Goal: Information Seeking & Learning: Check status

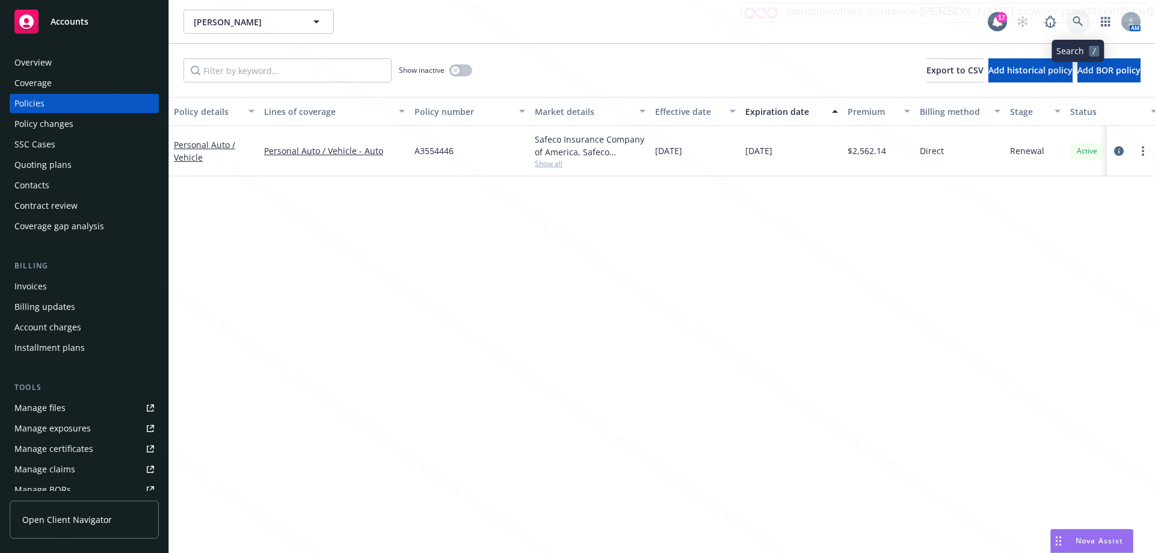
click at [1077, 20] on icon at bounding box center [1077, 21] width 11 height 11
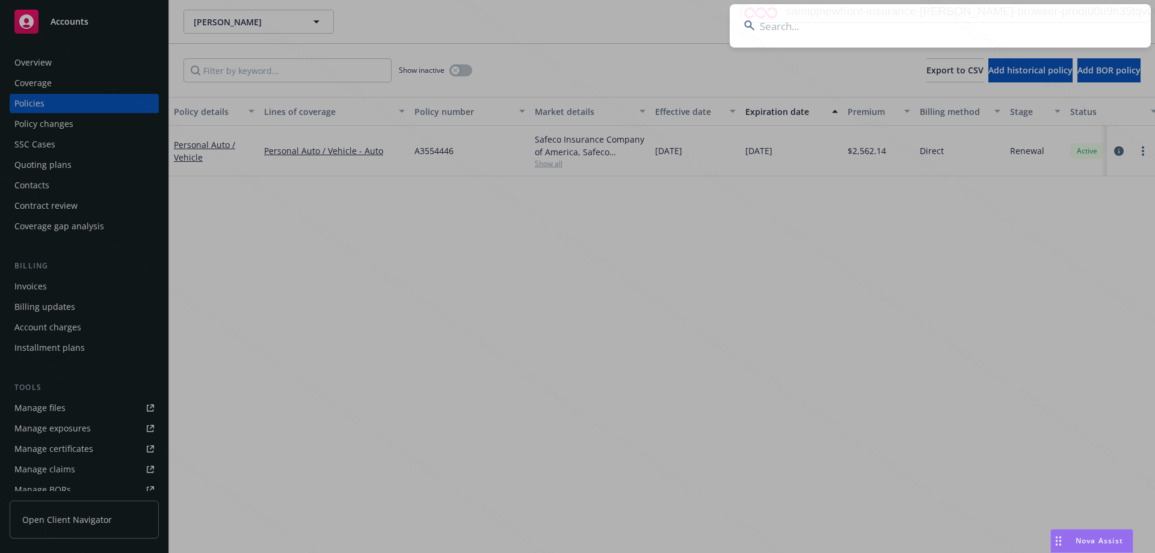
click at [768, 25] on input at bounding box center [940, 25] width 421 height 43
drag, startPoint x: 1036, startPoint y: 34, endPoint x: 1031, endPoint y: 30, distance: 6.9
click at [1034, 34] on input at bounding box center [940, 25] width 421 height 43
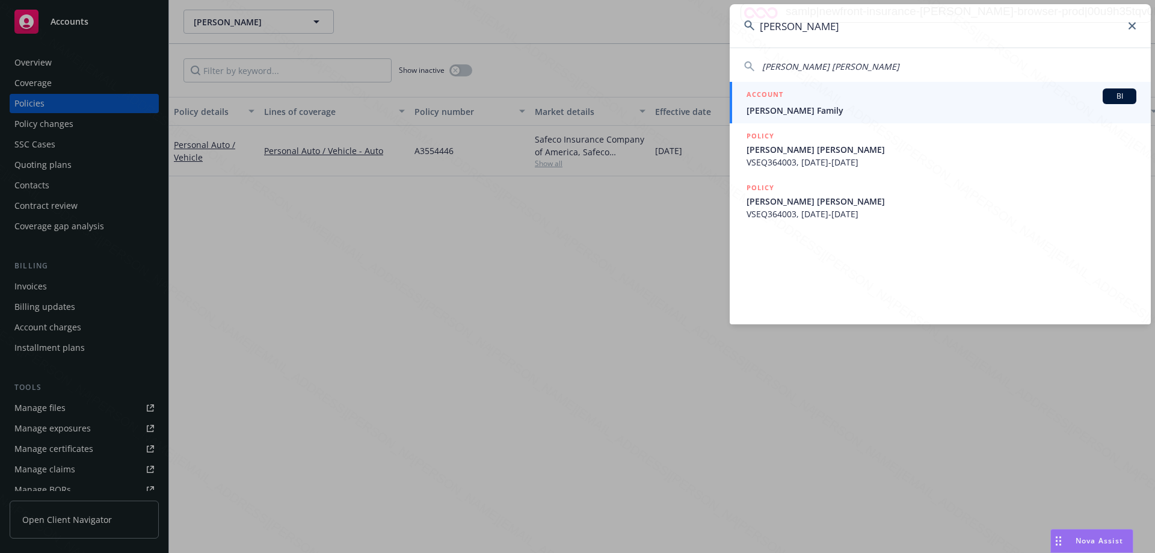
type input "[PERSON_NAME]"
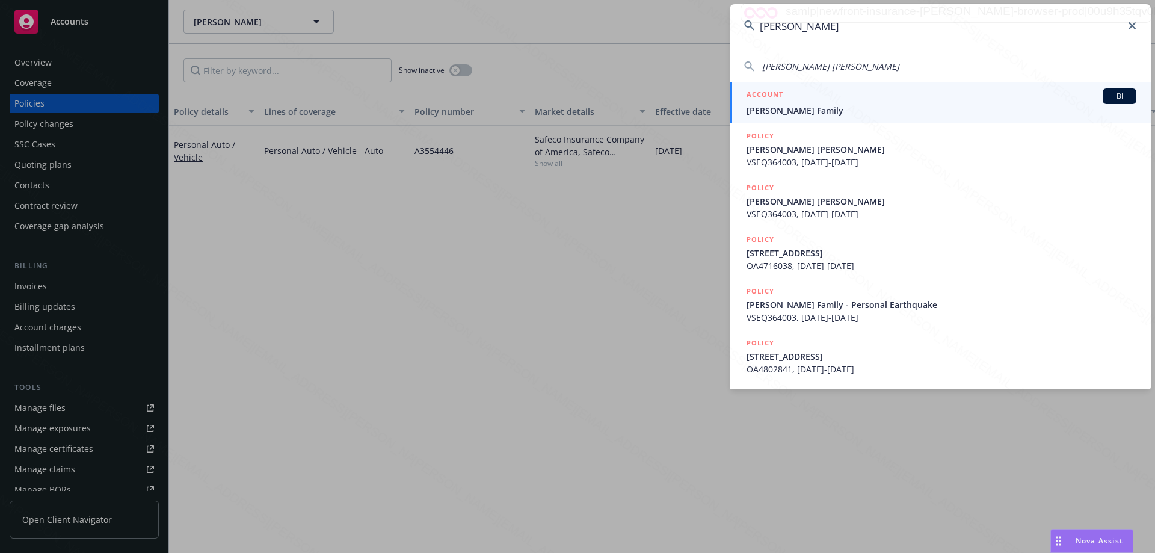
click at [793, 111] on span "[PERSON_NAME] Family" at bounding box center [941, 110] width 390 height 13
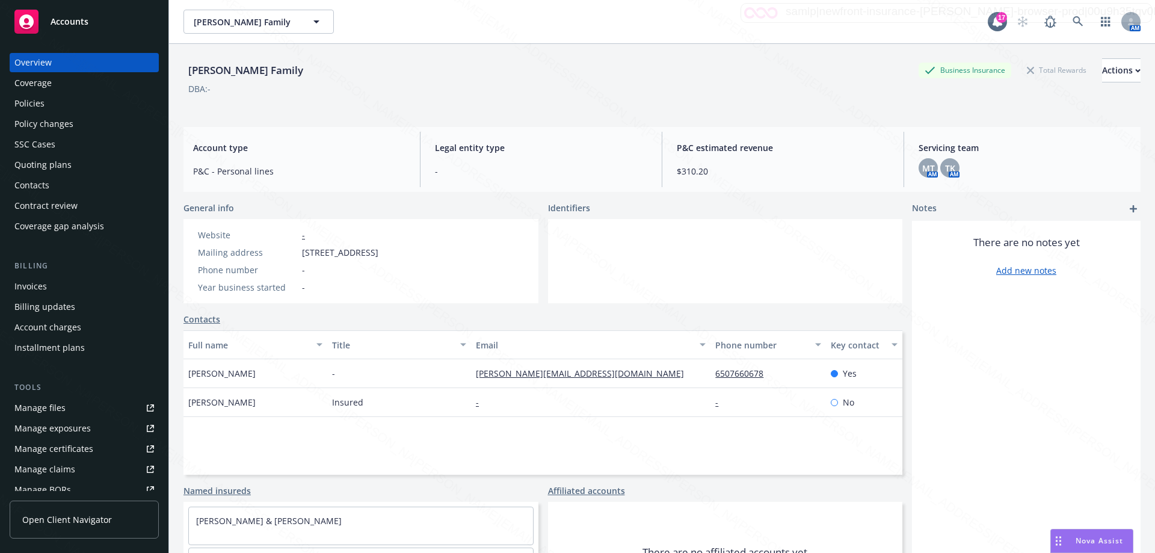
click at [40, 106] on div "Policies" at bounding box center [29, 103] width 30 height 19
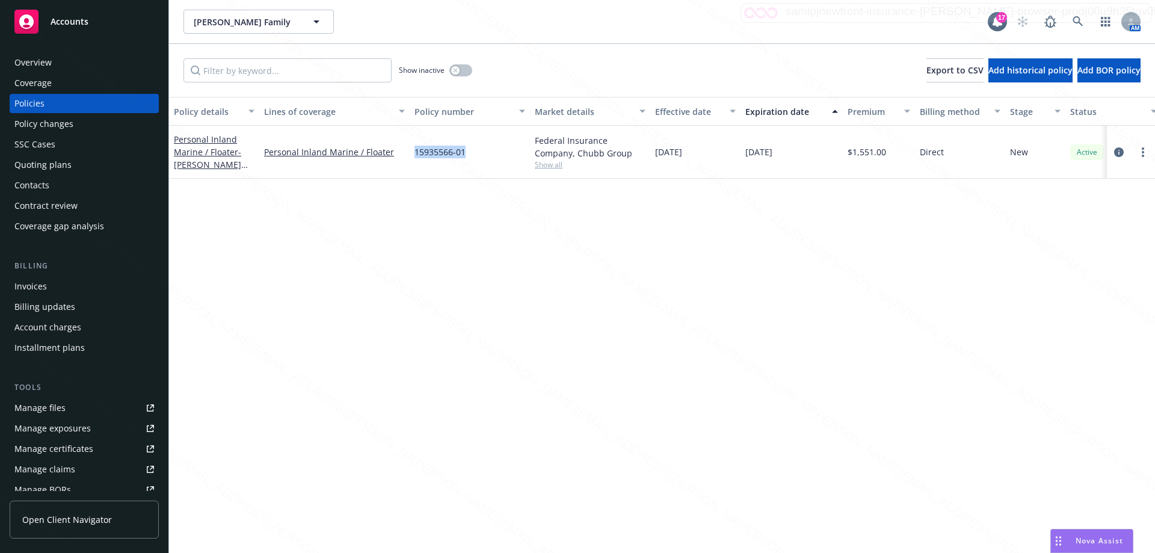
drag, startPoint x: 468, startPoint y: 153, endPoint x: 417, endPoint y: 149, distance: 51.3
click at [417, 149] on div "15935566-01" at bounding box center [470, 152] width 120 height 53
copy span "15935566-01"
click at [54, 64] on div "Overview" at bounding box center [84, 62] width 140 height 19
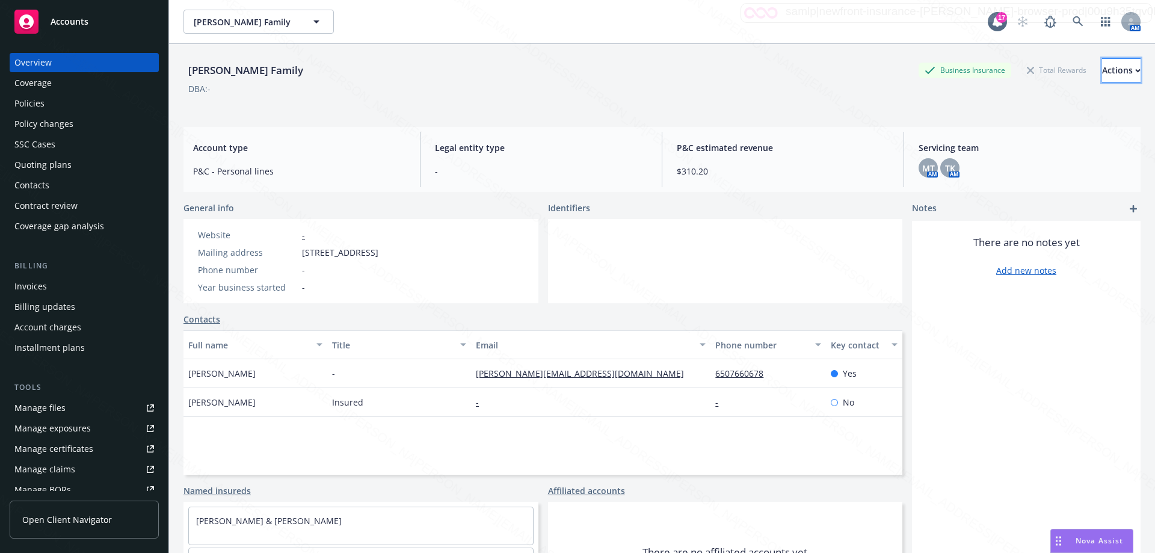
click at [1111, 69] on button "Actions" at bounding box center [1121, 70] width 38 height 24
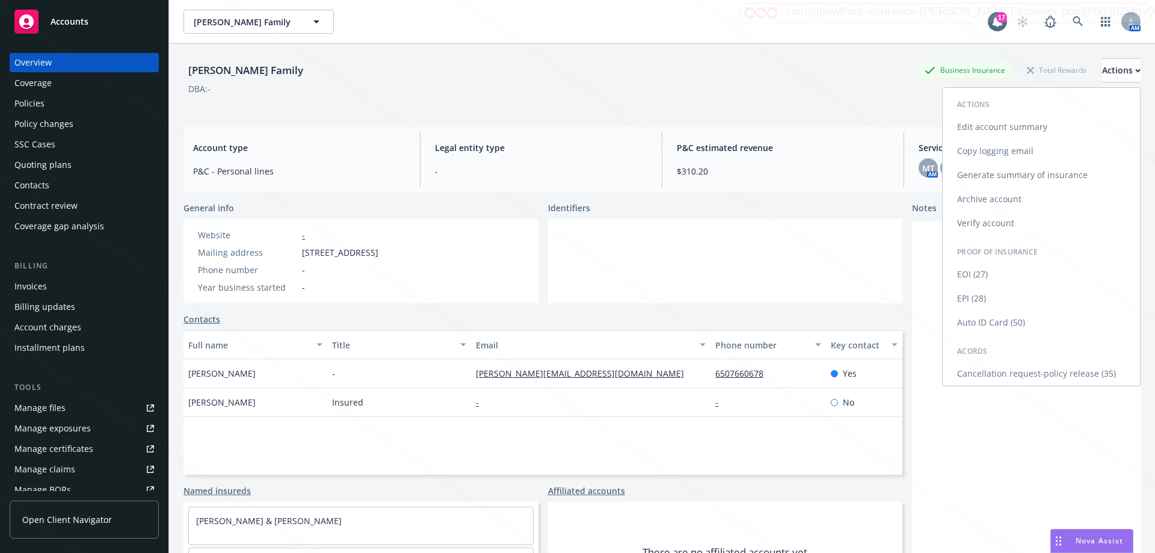
click at [1038, 377] on link "Cancellation request-policy release (35)" at bounding box center [1040, 373] width 197 height 24
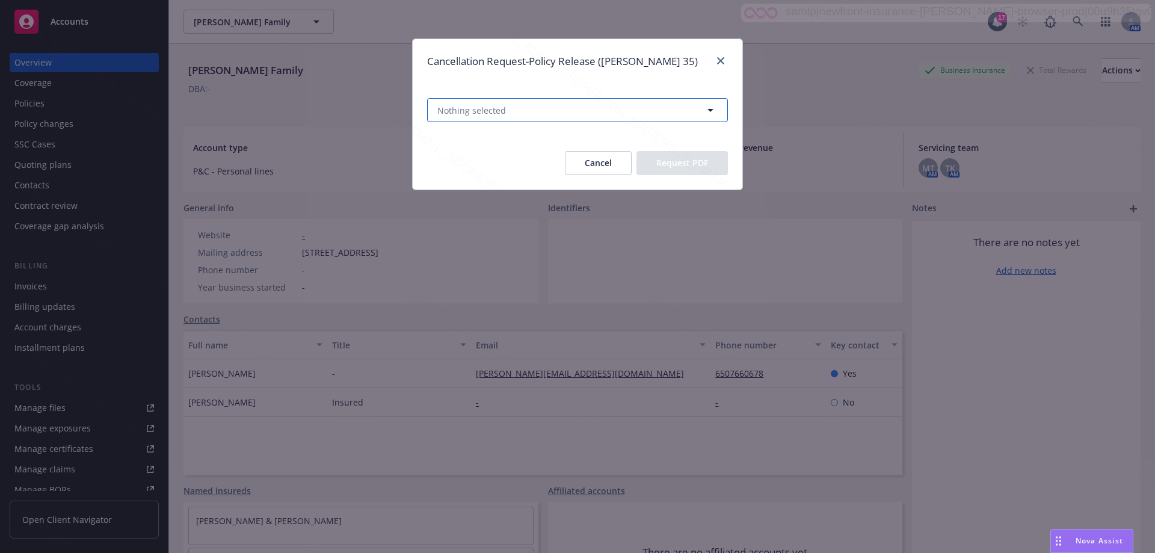
click at [516, 103] on button "Nothing selected" at bounding box center [577, 110] width 301 height 24
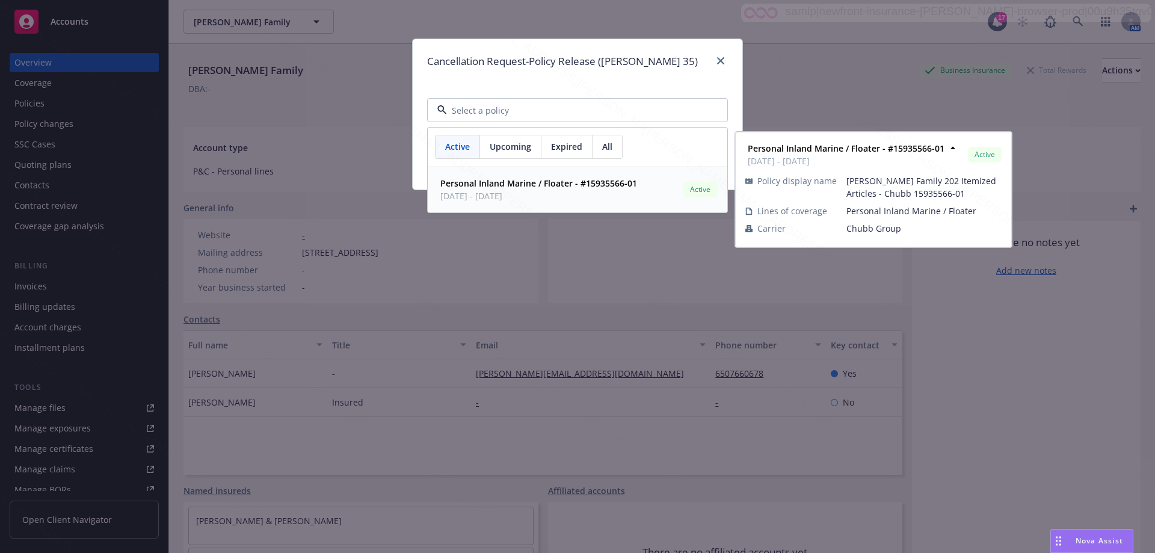
click at [545, 185] on strong "Personal Inland Marine / Floater - #15935566-01" at bounding box center [538, 182] width 197 height 11
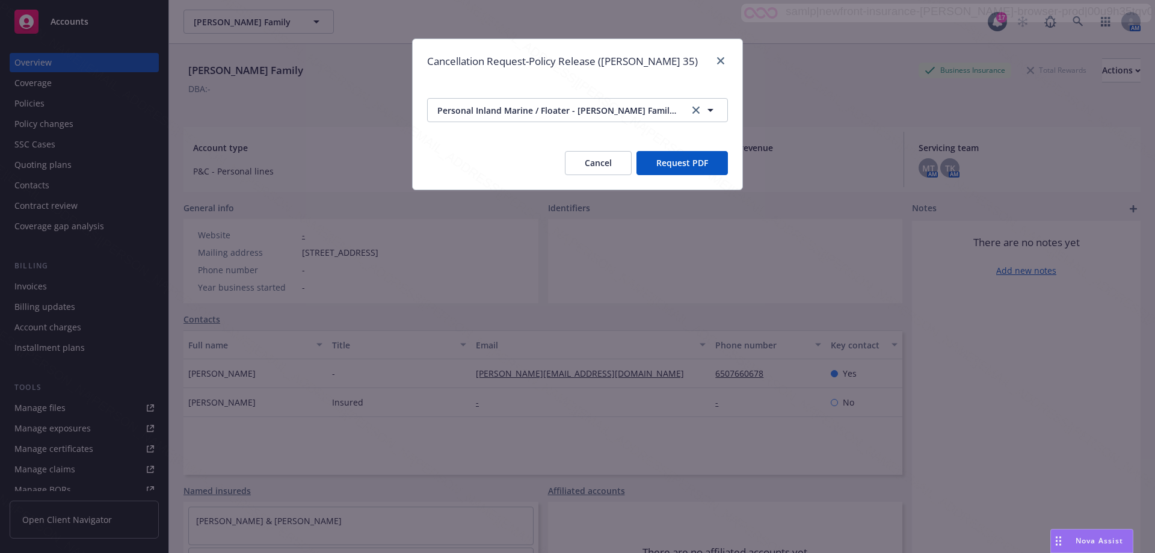
click at [687, 166] on button "Request PDF" at bounding box center [681, 163] width 91 height 24
click at [585, 167] on button "Cancel" at bounding box center [598, 163] width 67 height 24
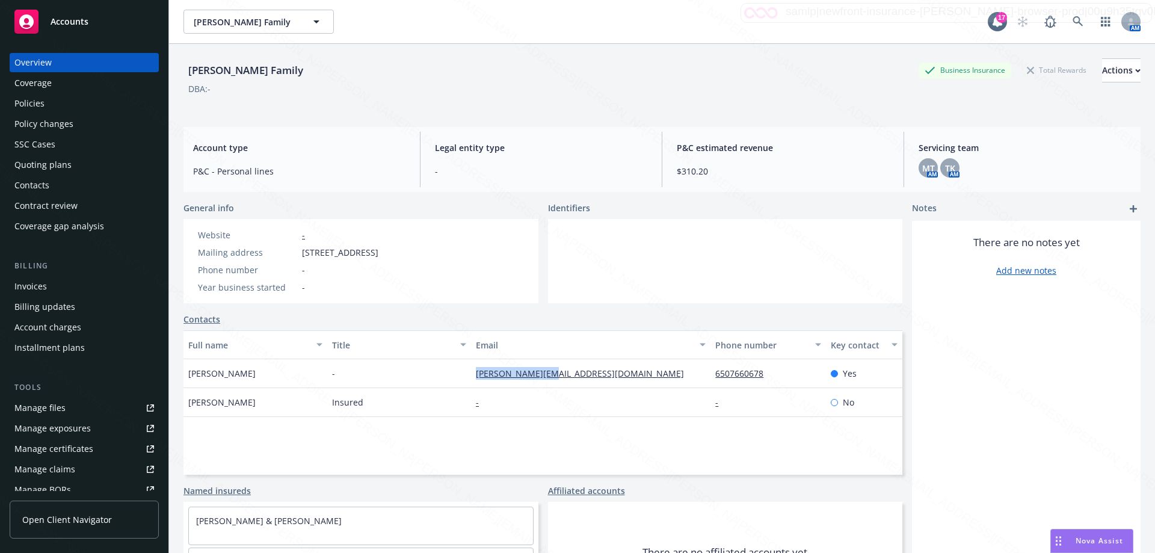
drag, startPoint x: 472, startPoint y: 373, endPoint x: 563, endPoint y: 378, distance: 91.5
click at [563, 378] on div "[PERSON_NAME][EMAIL_ADDRESS][DOMAIN_NAME]" at bounding box center [590, 373] width 239 height 29
copy link "[PERSON_NAME][EMAIL_ADDRESS][DOMAIN_NAME]"
click at [1072, 22] on icon at bounding box center [1077, 21] width 11 height 11
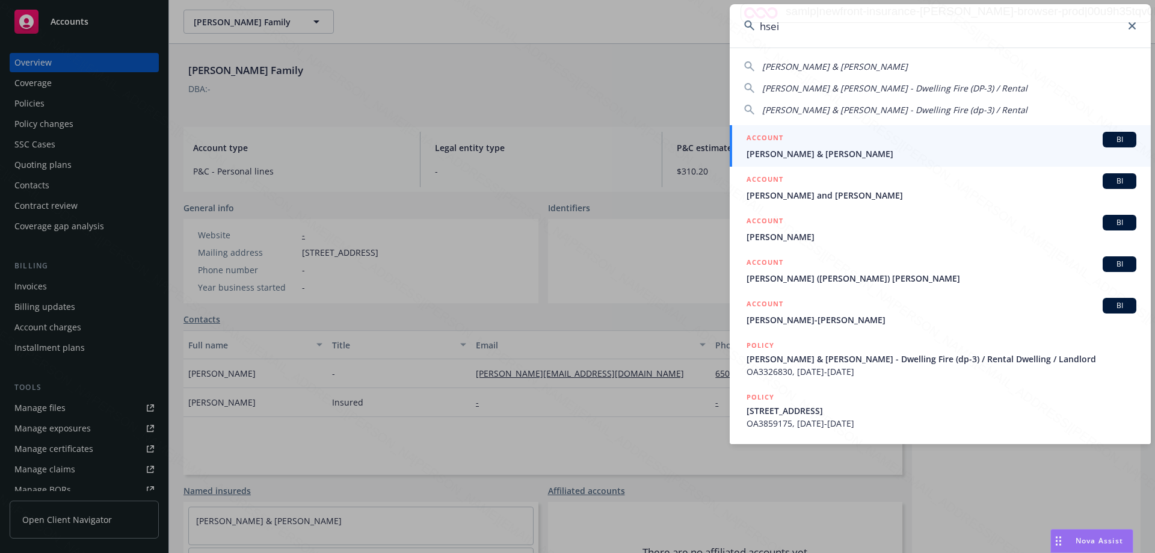
type input "hsei"
click at [796, 157] on span "[PERSON_NAME] & [PERSON_NAME]" at bounding box center [941, 153] width 390 height 13
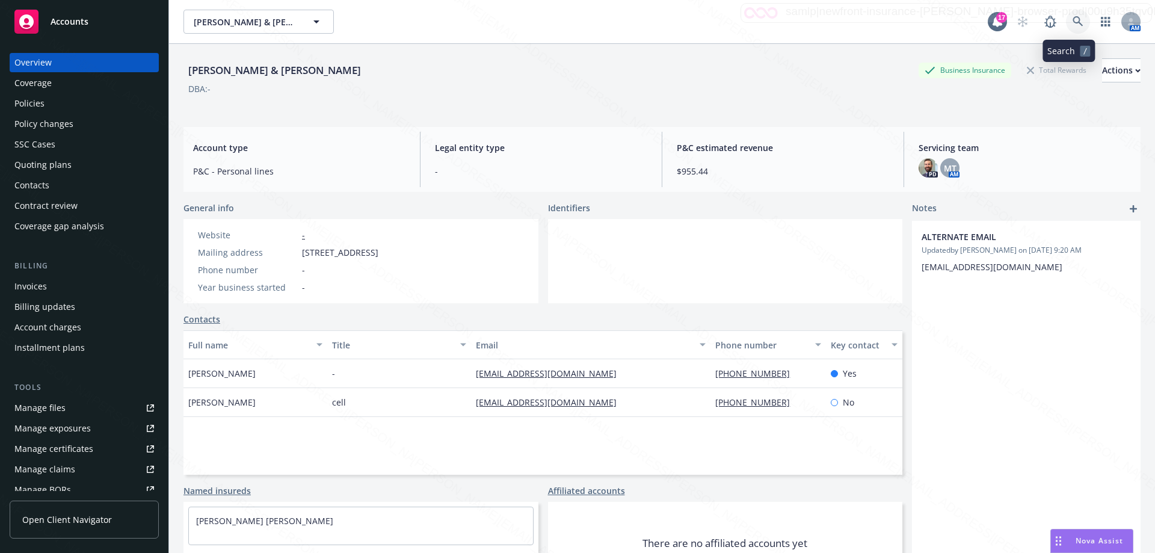
click at [1072, 20] on icon at bounding box center [1077, 21] width 11 height 11
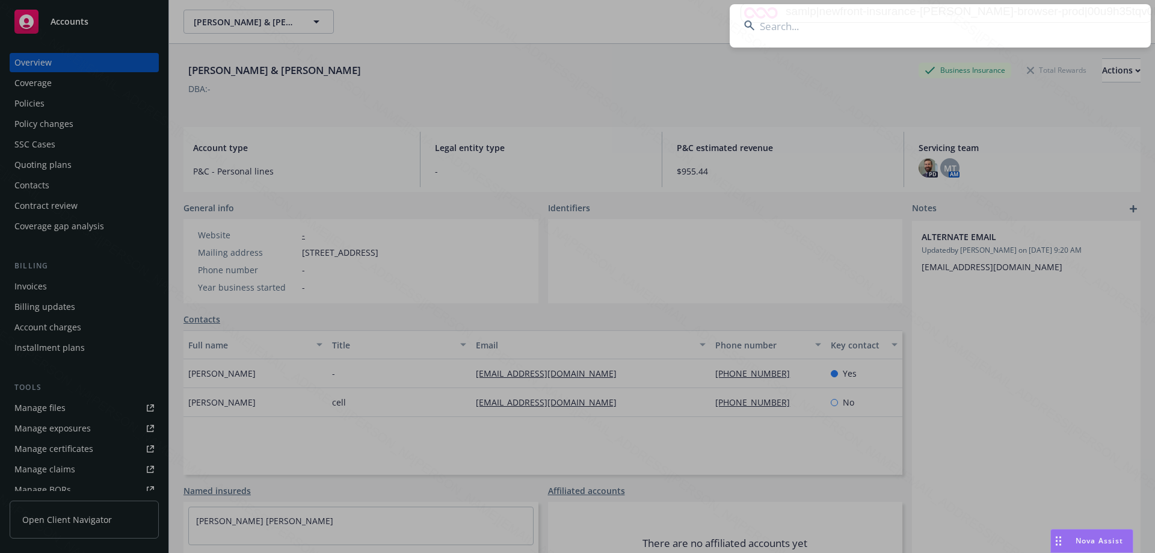
click at [901, 31] on input at bounding box center [940, 25] width 421 height 43
paste input "[PERSON_NAME]"
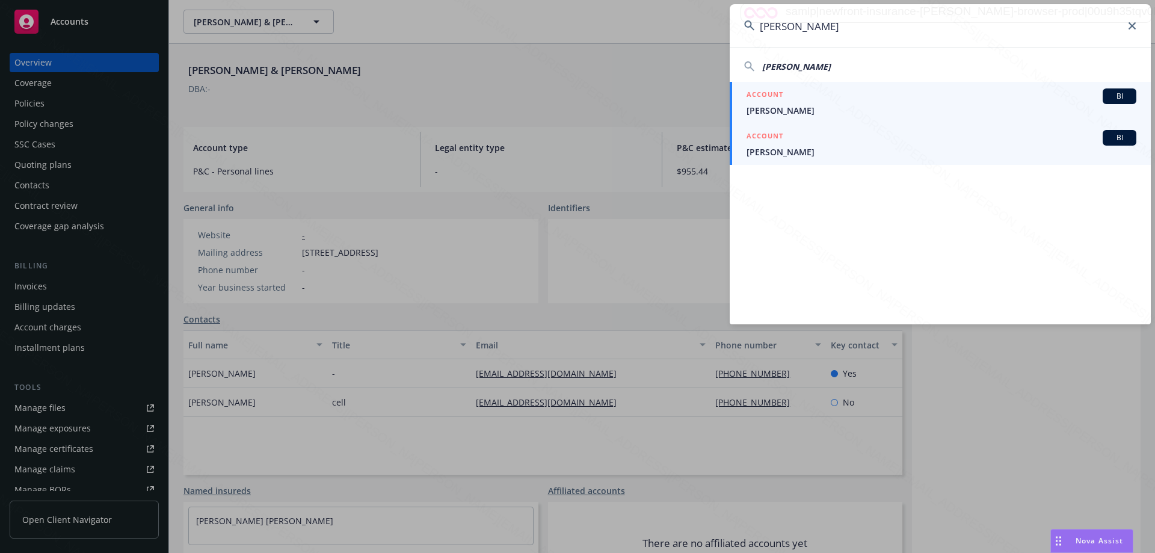
type input "[PERSON_NAME]"
click at [805, 107] on span "[PERSON_NAME]" at bounding box center [941, 110] width 390 height 13
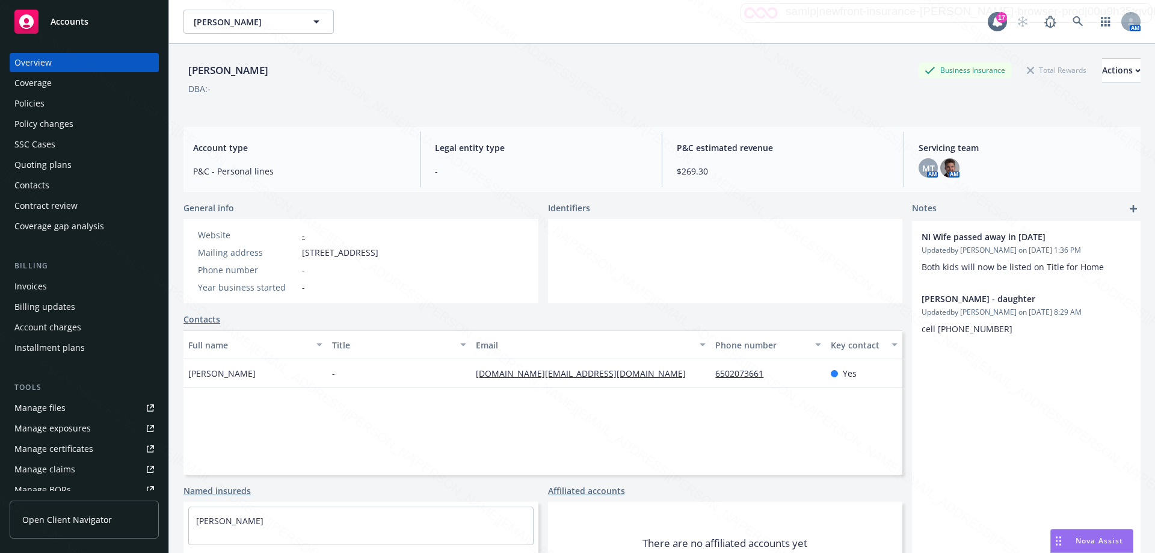
click at [31, 99] on div "Policies" at bounding box center [29, 103] width 30 height 19
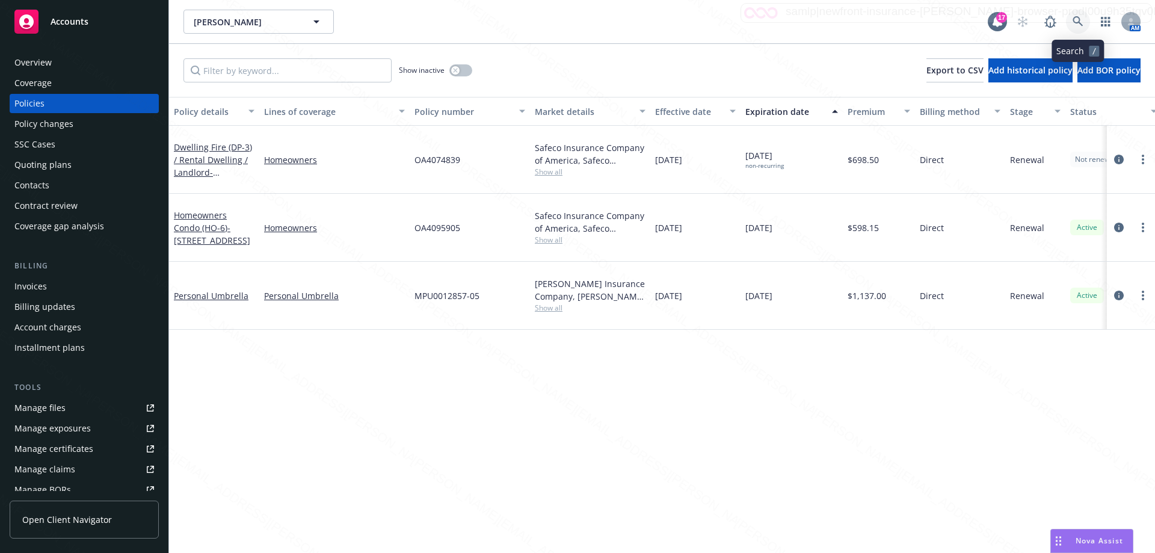
click at [1080, 20] on icon at bounding box center [1077, 21] width 11 height 11
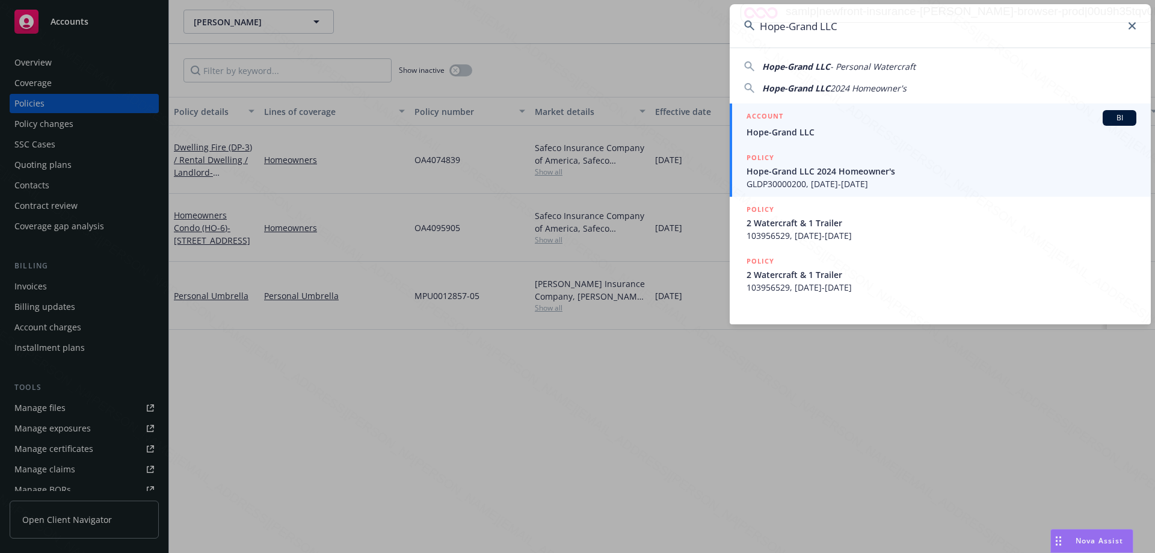
type input "Hope-Grand LLC"
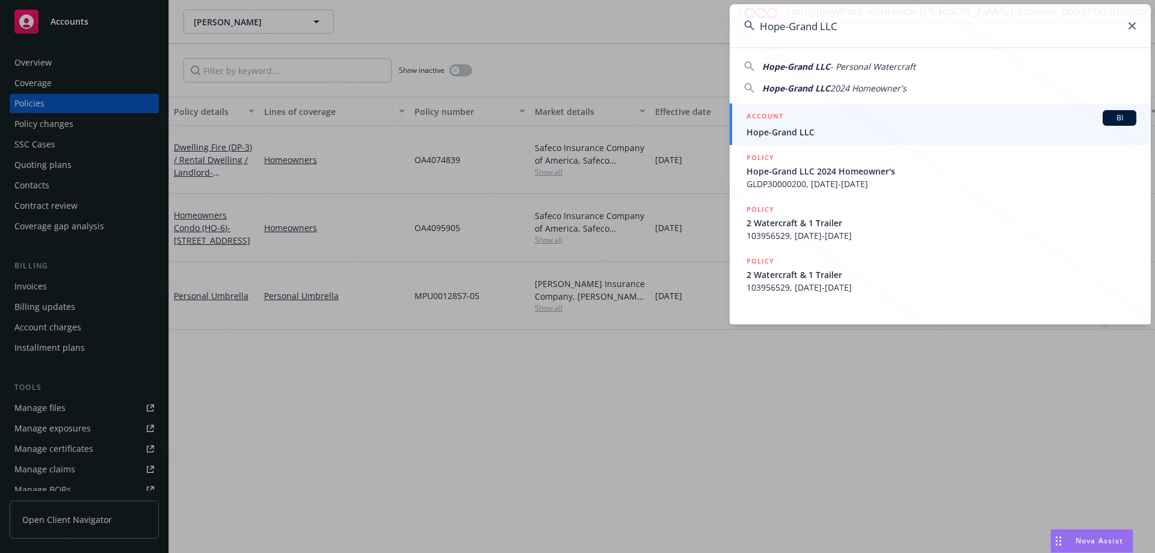
click at [803, 134] on span "Hope-Grand LLC" at bounding box center [941, 132] width 390 height 13
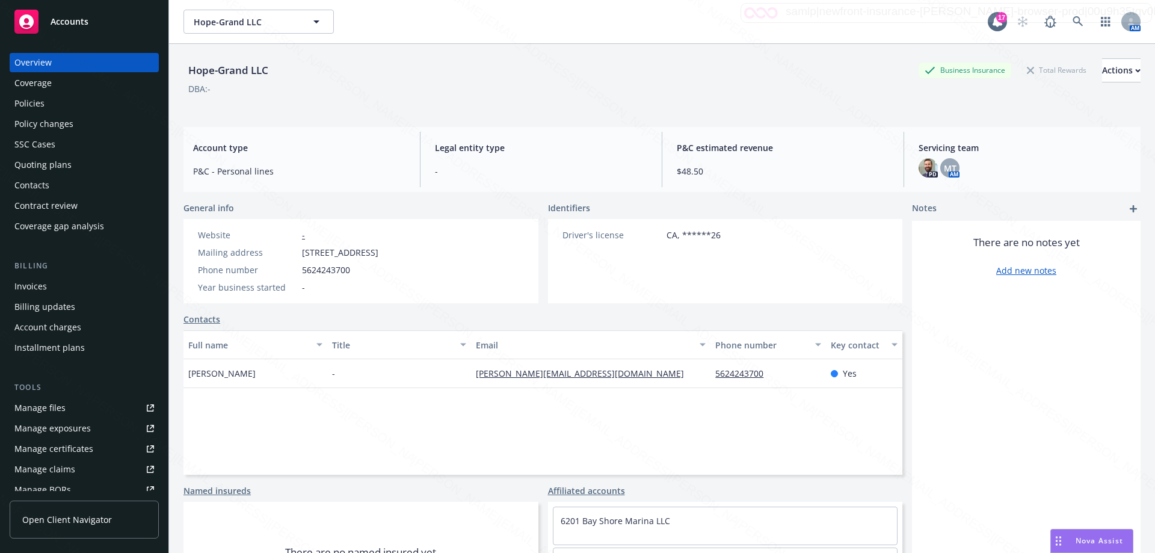
click at [1035, 400] on div "There are no notes yet Add new notes" at bounding box center [1026, 425] width 229 height 408
click at [1001, 354] on div "There are no notes yet Add new notes" at bounding box center [1026, 425] width 229 height 408
click at [33, 281] on div "Invoices" at bounding box center [30, 286] width 32 height 19
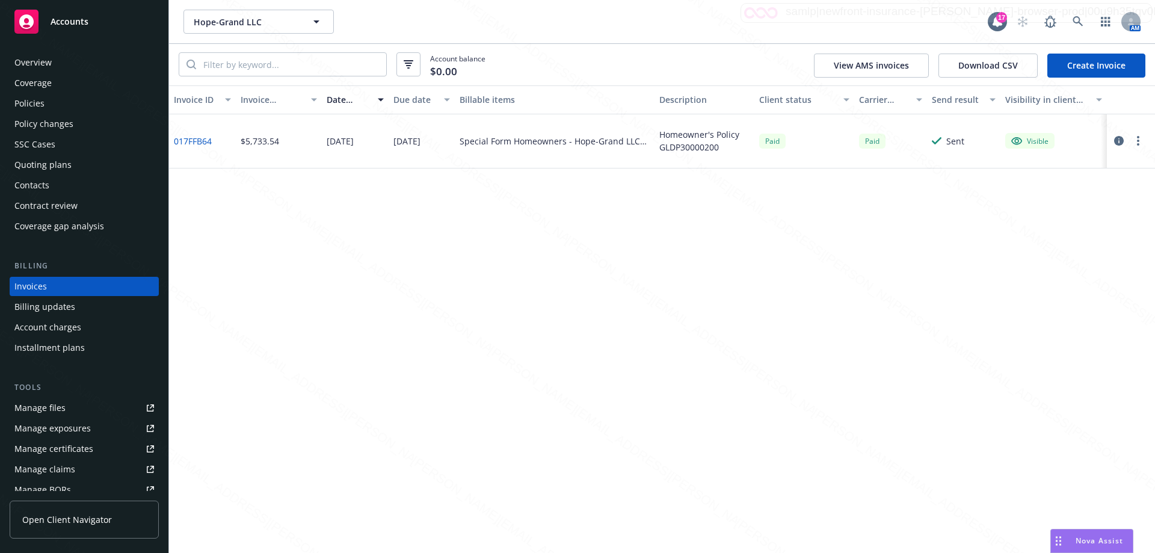
click at [199, 143] on link "017FFB64" at bounding box center [193, 141] width 38 height 13
click at [66, 306] on div "Billing updates" at bounding box center [44, 306] width 61 height 19
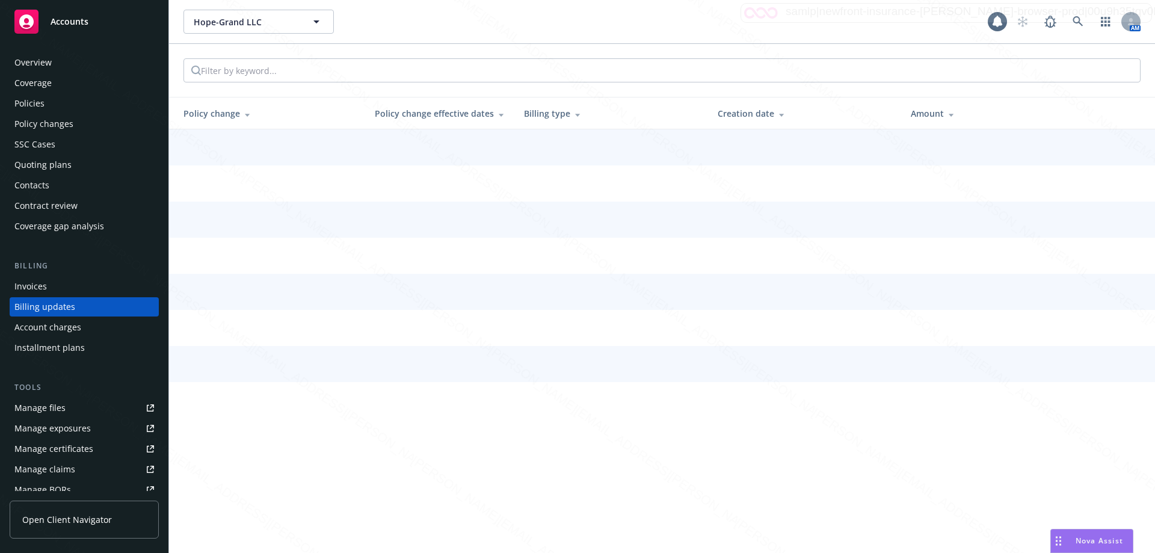
scroll to position [11, 0]
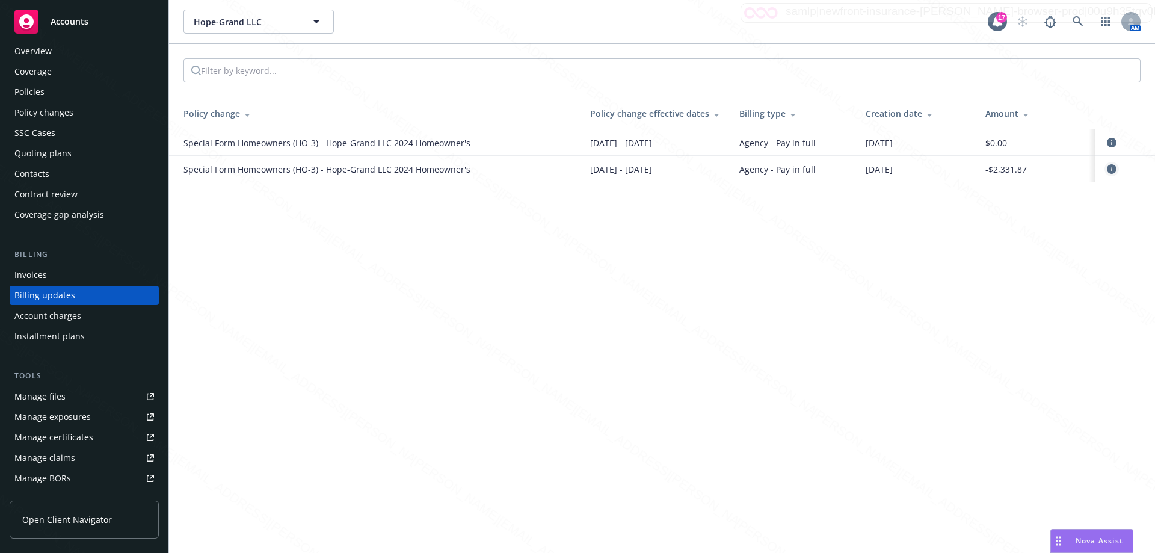
click at [1111, 172] on icon "circleInformation" at bounding box center [1112, 169] width 10 height 10
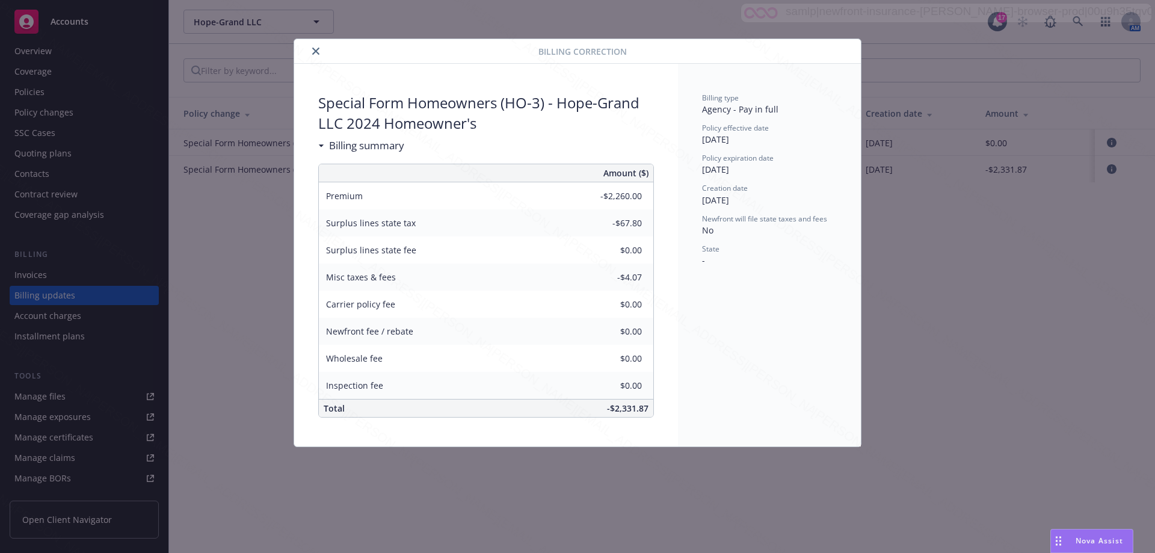
click at [318, 49] on icon "close" at bounding box center [315, 51] width 7 height 7
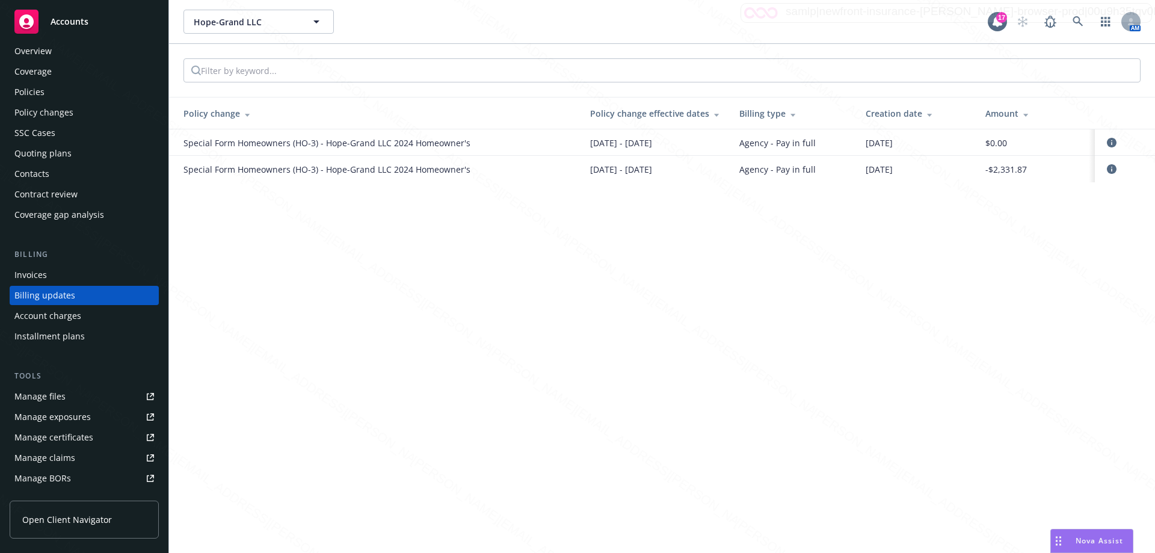
click at [70, 318] on div "Account charges" at bounding box center [47, 315] width 67 height 19
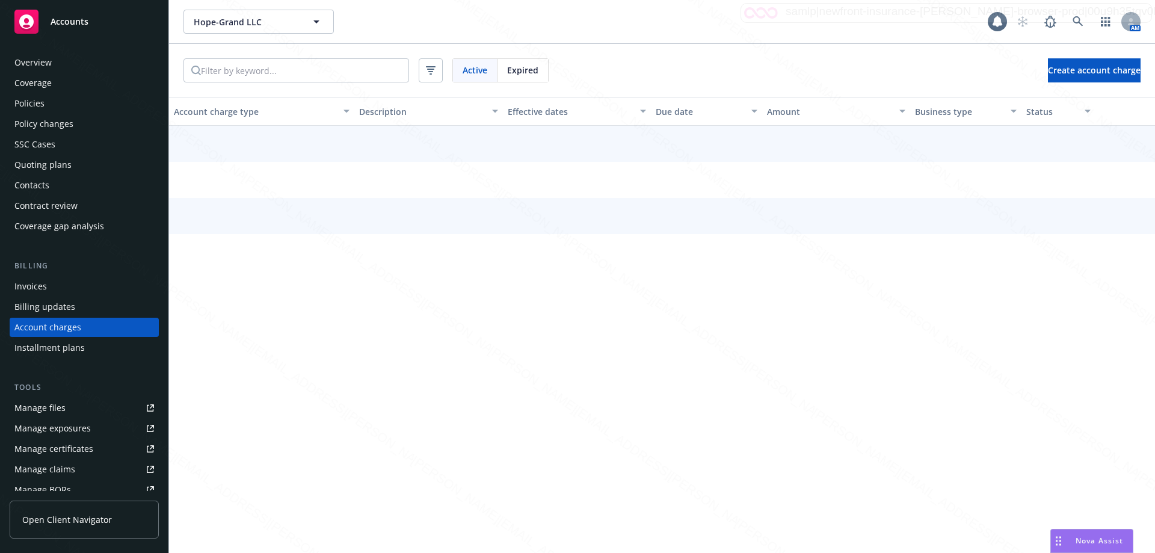
scroll to position [32, 0]
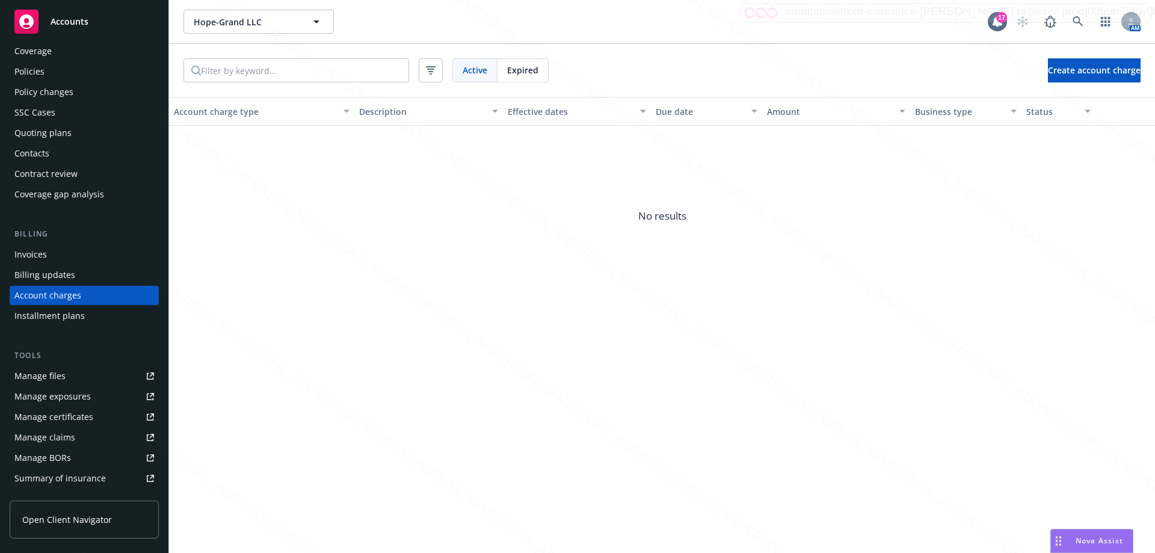
click at [63, 319] on div "Installment plans" at bounding box center [49, 315] width 70 height 19
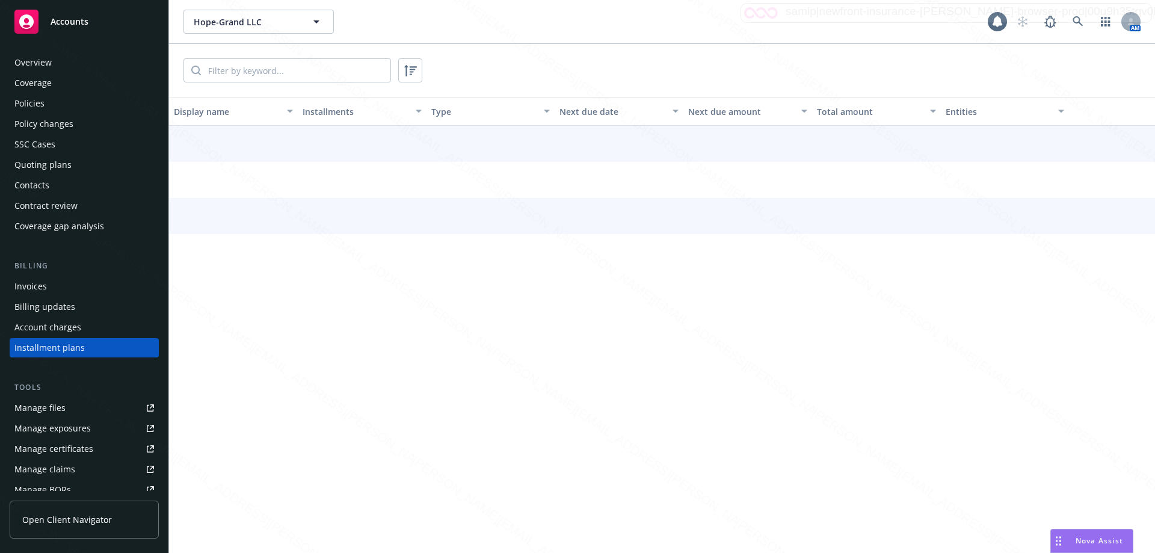
scroll to position [52, 0]
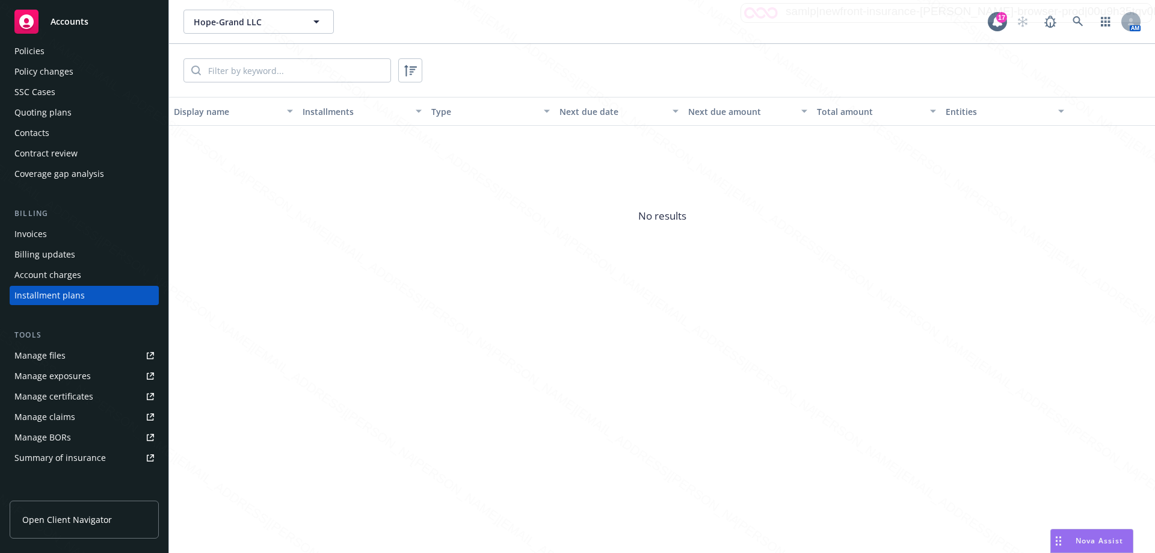
click at [35, 255] on div "Billing updates" at bounding box center [44, 254] width 61 height 19
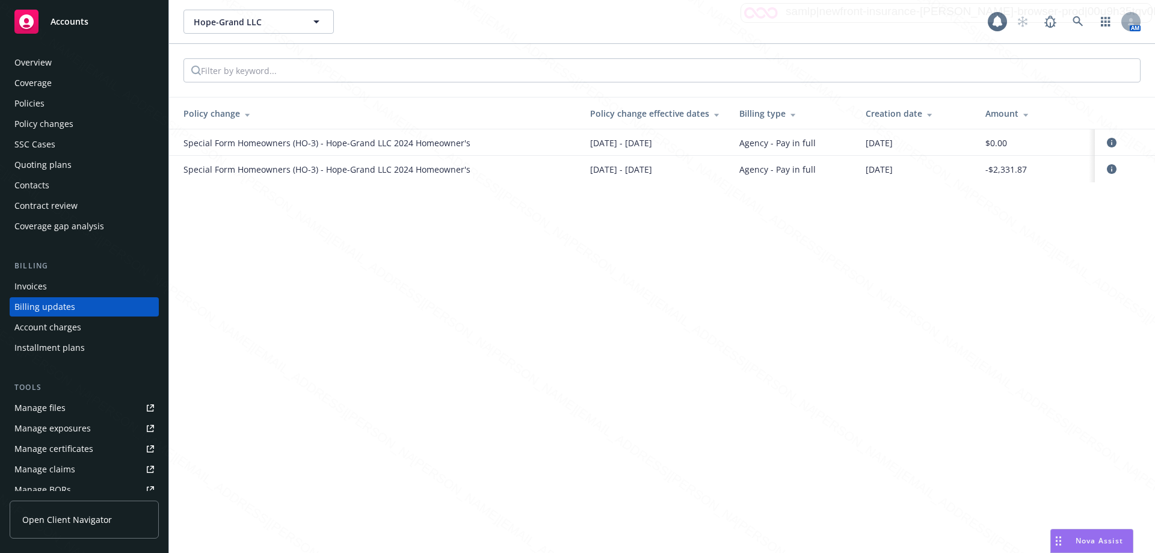
scroll to position [11, 0]
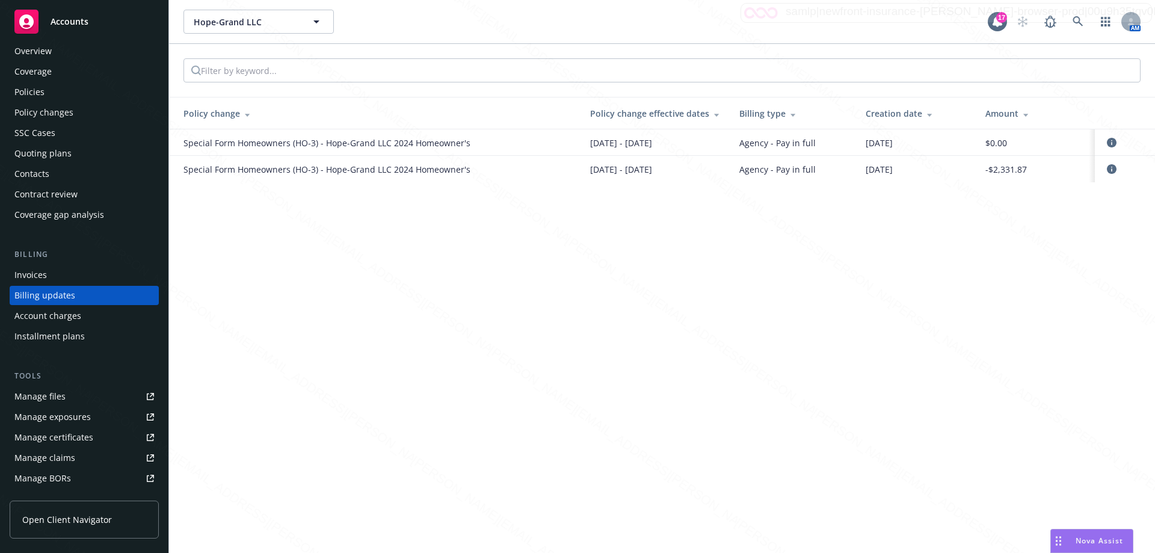
click at [338, 165] on span "Special Form Homeowners (HO-3) - Hope-Grand LLC 2024 Homeowner's" at bounding box center [326, 169] width 287 height 13
click at [1019, 176] on td "-$2,331.87" at bounding box center [1035, 169] width 119 height 26
drag, startPoint x: 989, startPoint y: 168, endPoint x: 1021, endPoint y: 167, distance: 31.9
click at [1021, 167] on span "-$2,331.87" at bounding box center [1006, 169] width 42 height 13
click at [1033, 166] on div "-$2,331.87" at bounding box center [1035, 169] width 100 height 13
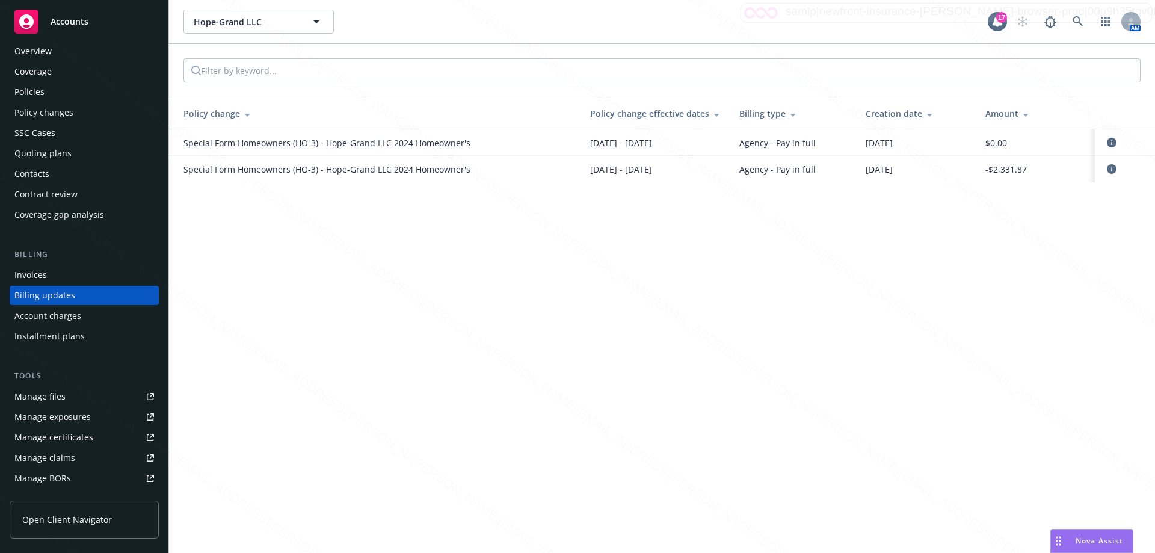
drag, startPoint x: 1033, startPoint y: 165, endPoint x: 958, endPoint y: 166, distance: 75.2
click at [958, 166] on tr "Special Form Homeowners (HO-3) - Hope-Grand LLC 2024 Homeowner's [DATE] - [DATE…" at bounding box center [662, 169] width 986 height 26
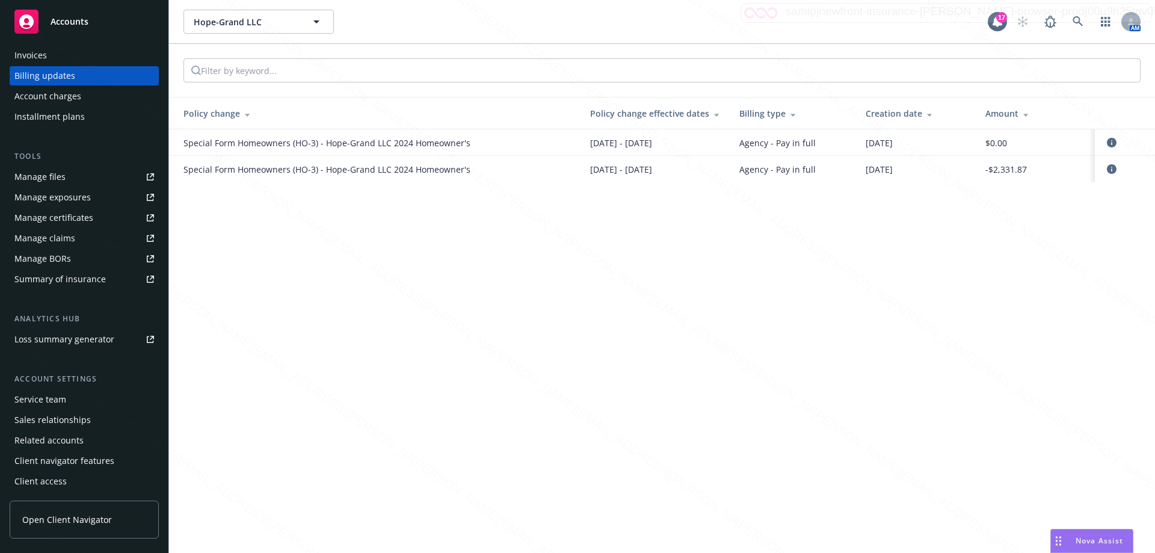
scroll to position [0, 0]
